Goal: Task Accomplishment & Management: Use online tool/utility

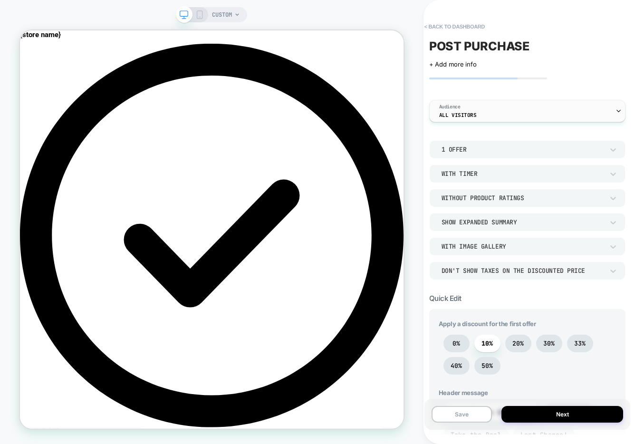
click at [477, 112] on div "Audience All Visitors" at bounding box center [525, 110] width 191 height 21
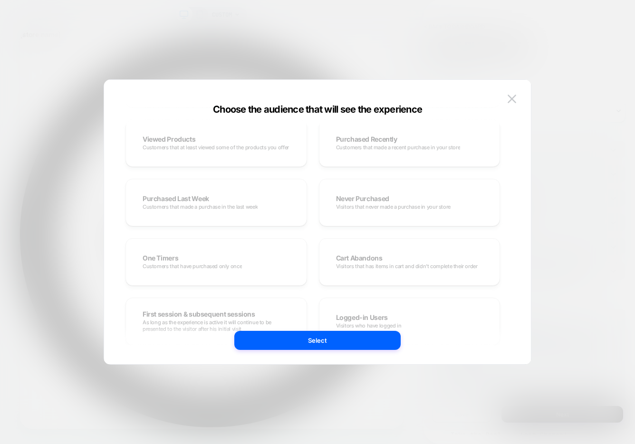
scroll to position [190, 0]
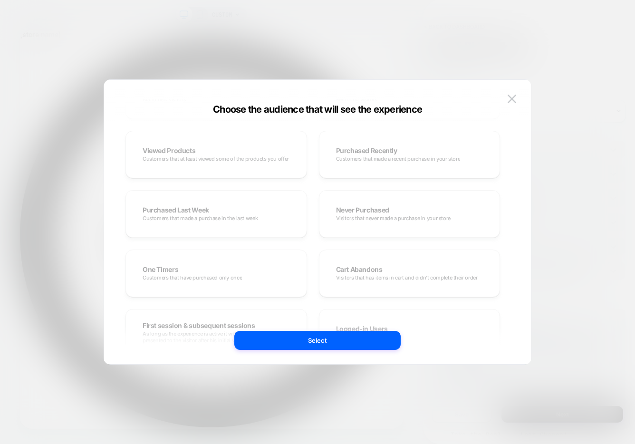
click at [223, 219] on div "All Users Everyone that browses your store Facebook / Instagram Campaign Contin…" at bounding box center [312, 214] width 375 height 404
click at [209, 210] on div "All Users Everyone that browses your store Facebook / Instagram Campaign Contin…" at bounding box center [312, 214] width 375 height 404
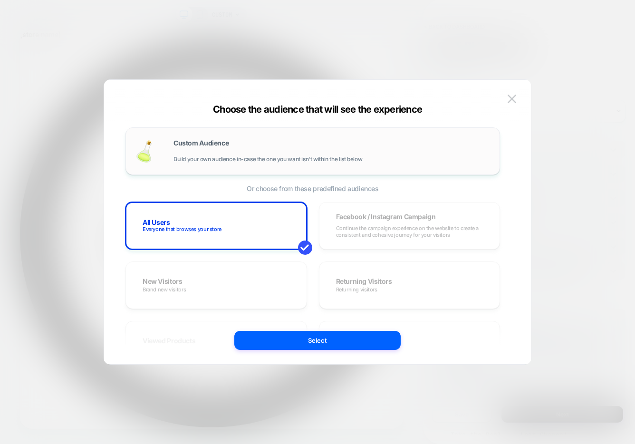
click at [245, 154] on div "Custom Audience Build your own audience in-case the one you want isn't within t…" at bounding box center [331, 151] width 317 height 23
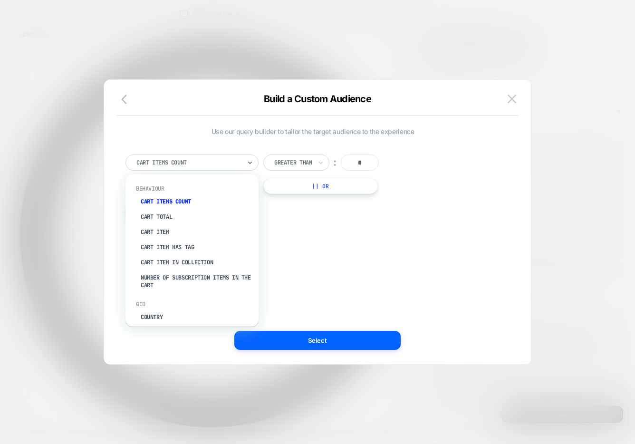
click at [191, 165] on div at bounding box center [188, 162] width 105 height 9
click at [163, 278] on div "Number of subscription items in the cart" at bounding box center [197, 281] width 124 height 23
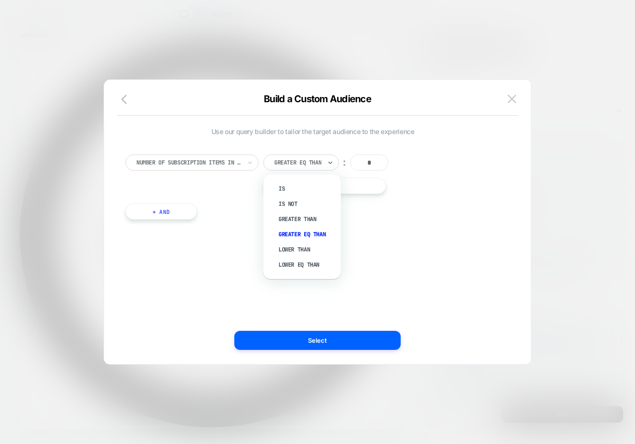
click at [307, 164] on div at bounding box center [297, 162] width 47 height 9
click at [297, 249] on div "Lower Than" at bounding box center [307, 249] width 68 height 15
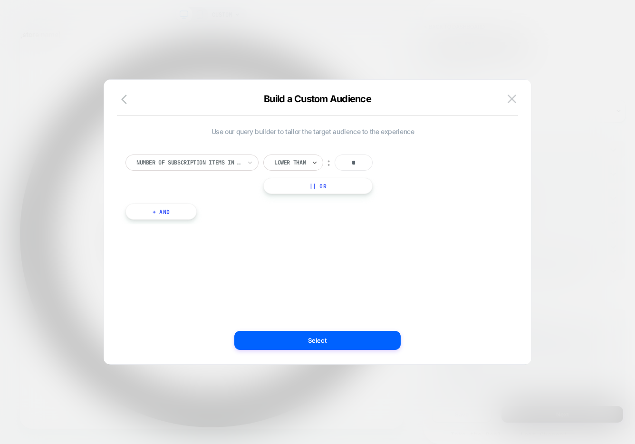
click at [359, 164] on input "*" at bounding box center [354, 162] width 38 height 16
type input "*"
click at [157, 163] on div at bounding box center [188, 162] width 105 height 9
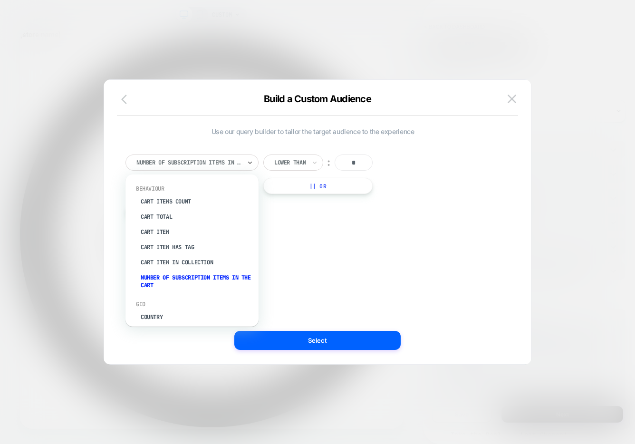
click at [129, 100] on icon "button" at bounding box center [126, 99] width 11 height 11
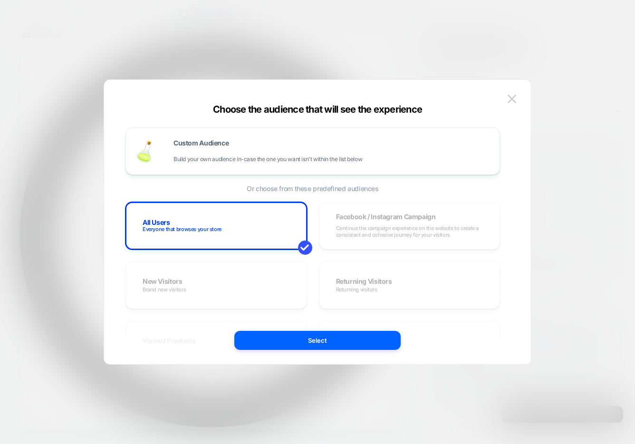
click at [261, 272] on div "All Users Everyone that browses your store Facebook / Instagram Campaign Contin…" at bounding box center [312, 404] width 375 height 404
click at [307, 245] on span at bounding box center [305, 248] width 14 height 14
click at [360, 221] on div "All Users Everyone that browses your store Facebook / Instagram Campaign Contin…" at bounding box center [312, 404] width 375 height 404
click at [247, 159] on span "Build your own audience in-case the one you want isn't within the list below" at bounding box center [267, 159] width 189 height 7
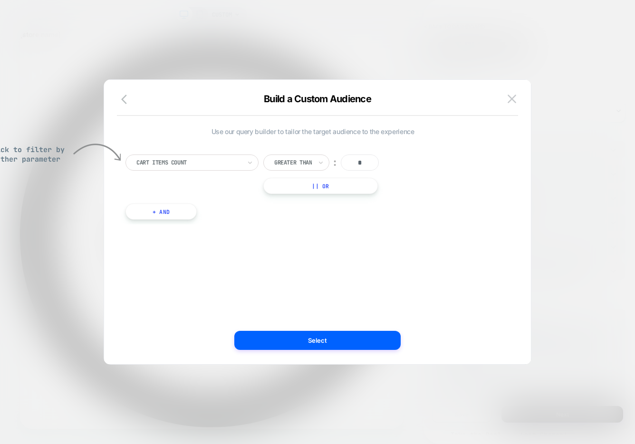
click at [247, 159] on icon at bounding box center [250, 163] width 7 height 10
click at [227, 164] on div at bounding box center [188, 162] width 105 height 9
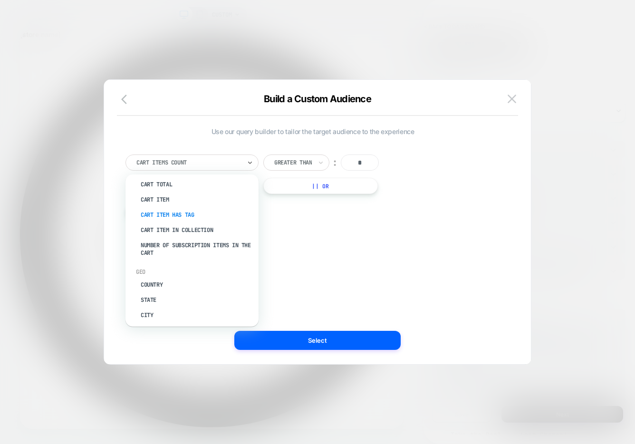
scroll to position [14, 0]
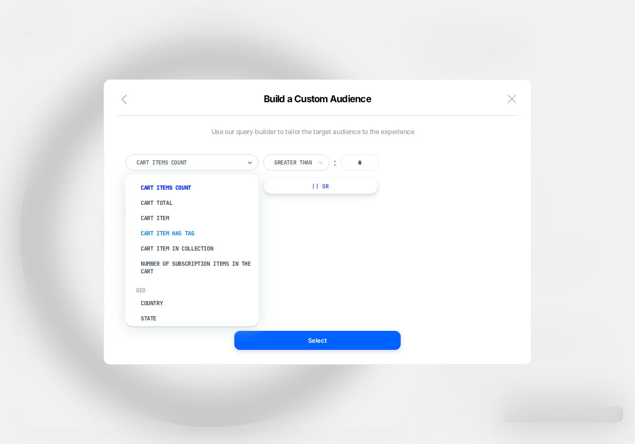
click at [187, 233] on div "Cart Item Has Tag" at bounding box center [197, 233] width 124 height 15
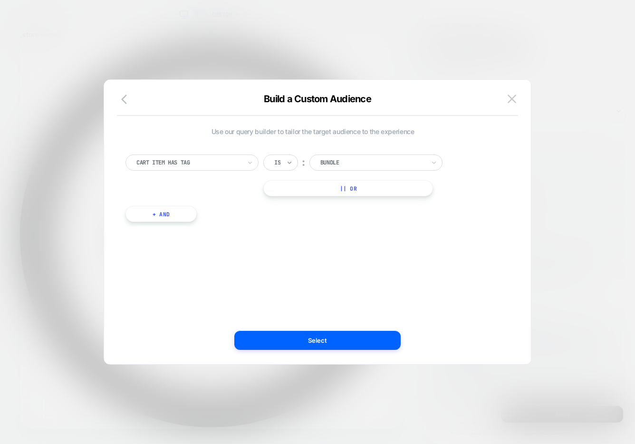
click at [293, 162] on icon at bounding box center [289, 163] width 7 height 10
click at [338, 172] on div "Is ︰ Bundle || Or" at bounding box center [360, 175] width 195 height 42
click at [337, 167] on div "Bundle" at bounding box center [372, 162] width 106 height 10
type input "***"
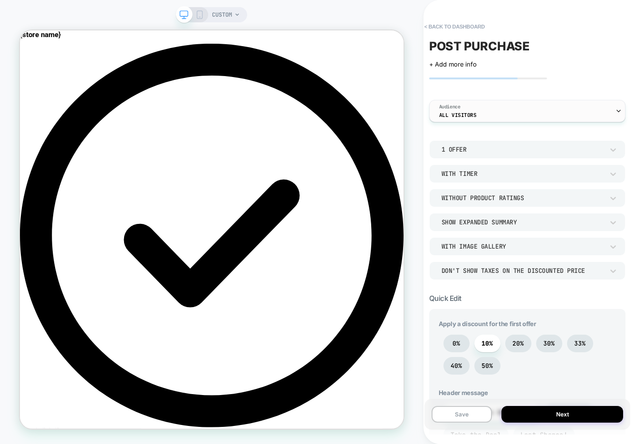
click at [490, 113] on div "Audience All Visitors" at bounding box center [525, 110] width 191 height 21
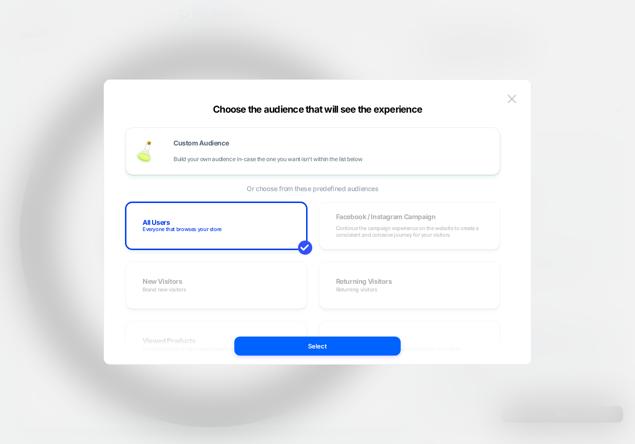
click at [524, 39] on div at bounding box center [317, 222] width 635 height 444
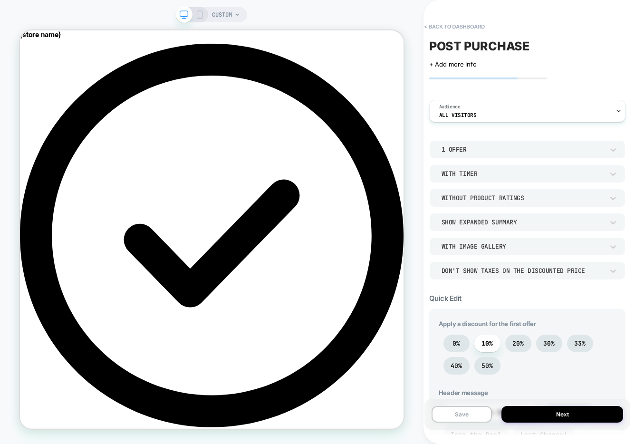
click at [511, 45] on span "POST PURCHASE" at bounding box center [479, 46] width 101 height 14
click at [525, 44] on textarea "**********" at bounding box center [486, 46] width 115 height 14
type textarea "*"
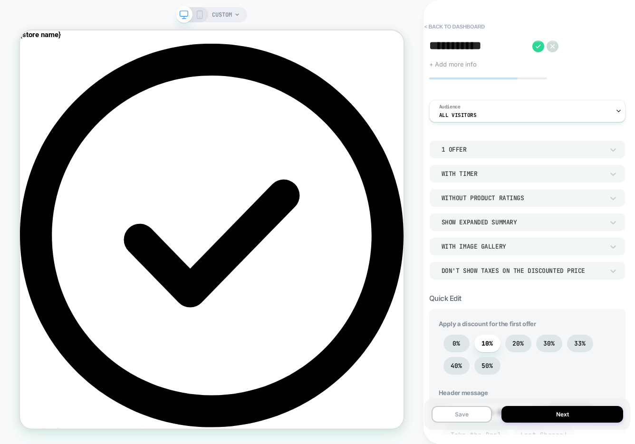
type textarea "**********"
click at [458, 67] on span "+ Add more info" at bounding box center [453, 64] width 48 height 8
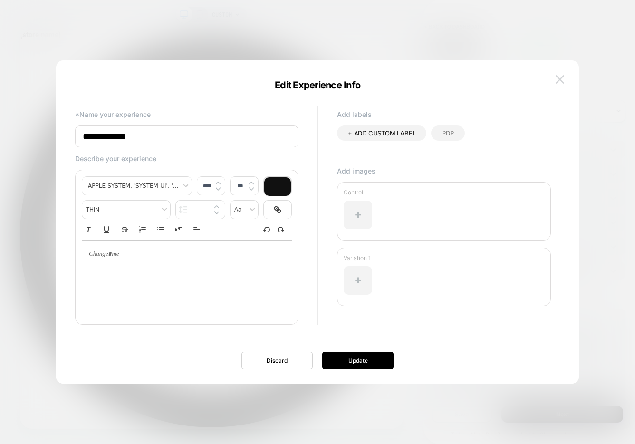
click at [564, 77] on img at bounding box center [560, 79] width 9 height 8
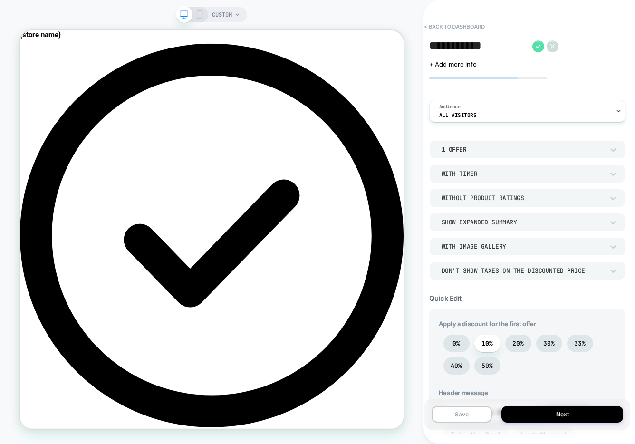
click at [533, 45] on icon at bounding box center [538, 46] width 12 height 12
click at [449, 63] on span "+ Add more info" at bounding box center [453, 64] width 48 height 8
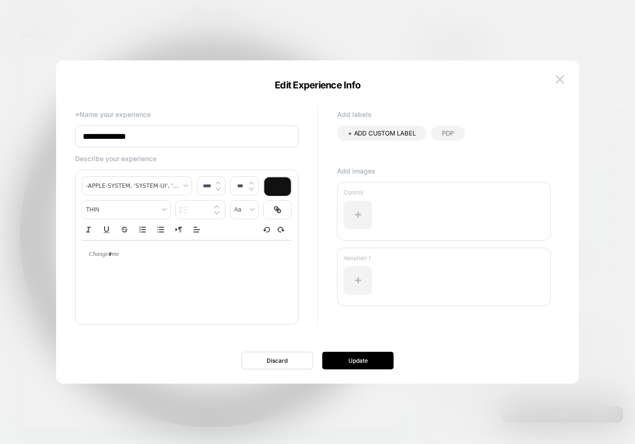
type input "****"
click at [127, 273] on div at bounding box center [187, 278] width 210 height 76
click at [116, 261] on div at bounding box center [187, 255] width 210 height 28
click at [129, 141] on input "**********" at bounding box center [186, 136] width 223 height 22
type input "**********"
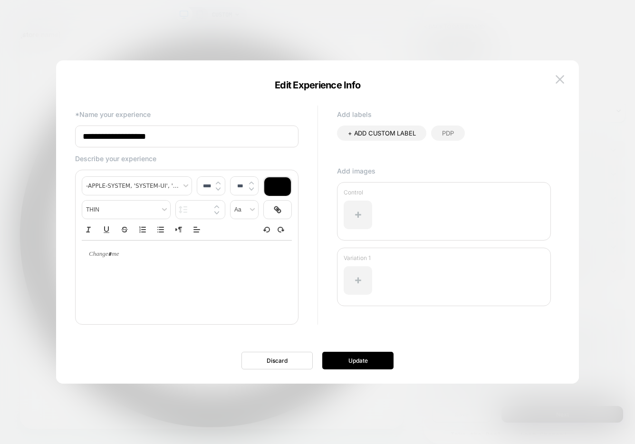
click at [127, 266] on div at bounding box center [187, 255] width 210 height 28
click at [369, 355] on button "Update" at bounding box center [357, 361] width 71 height 18
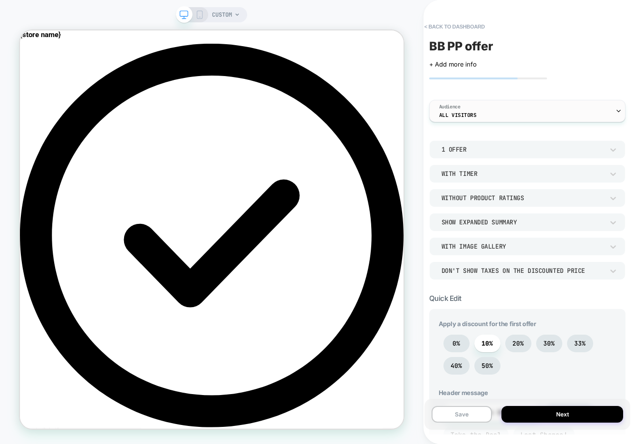
click at [452, 114] on span "All Visitors" at bounding box center [458, 115] width 38 height 7
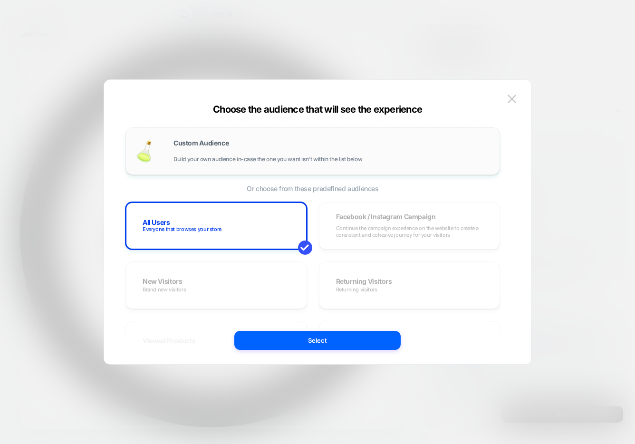
click at [267, 149] on div "Custom Audience Build your own audience in-case the one you want isn't within t…" at bounding box center [331, 151] width 317 height 23
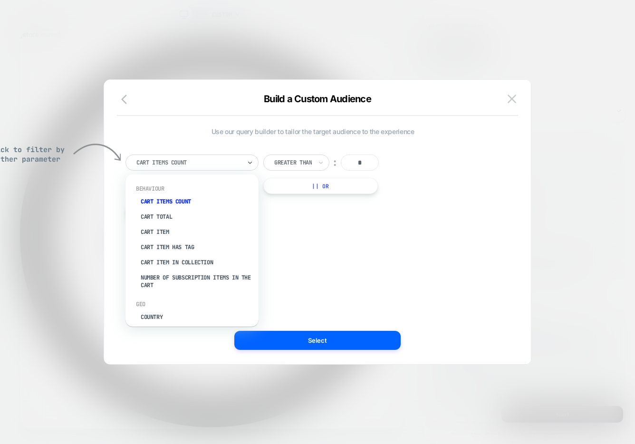
click at [229, 164] on div at bounding box center [188, 162] width 105 height 9
click at [175, 245] on div "Cart Item Has Tag" at bounding box center [197, 247] width 124 height 15
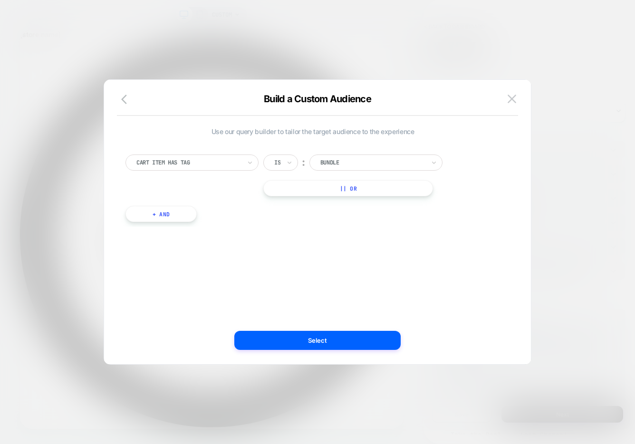
click at [343, 162] on div at bounding box center [372, 162] width 105 height 9
type input "***"
click at [499, 96] on div "Build a Custom Audience" at bounding box center [317, 104] width 427 height 23
click at [511, 97] on img at bounding box center [512, 99] width 9 height 8
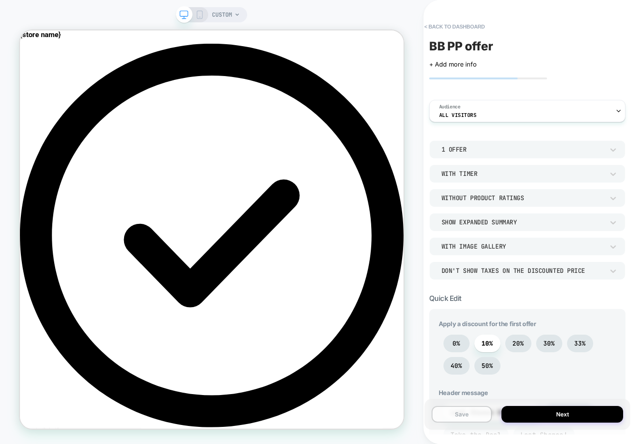
click at [479, 412] on button "Save" at bounding box center [462, 414] width 61 height 17
